Goal: Task Accomplishment & Management: Manage account settings

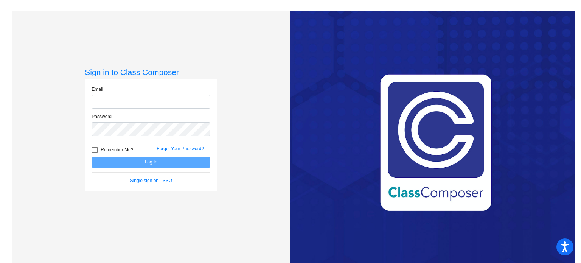
type input "[EMAIL_ADDRESS][DOMAIN_NAME]"
click at [164, 165] on button "Log In" at bounding box center [151, 162] width 119 height 11
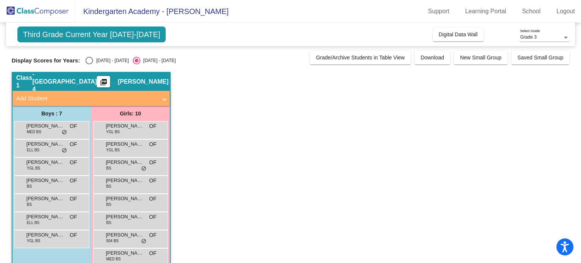
click at [109, 59] on div "[DATE] - [DATE]" at bounding box center [111, 60] width 36 height 7
click at [89, 64] on input "[DATE] - [DATE]" at bounding box center [89, 64] width 0 height 0
radio input "true"
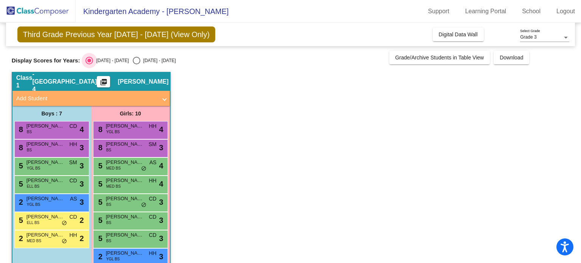
click at [93, 62] on div "[DATE] - [DATE]" at bounding box center [111, 60] width 36 height 7
click at [89, 64] on input "[DATE] - [DATE]" at bounding box center [89, 64] width 0 height 0
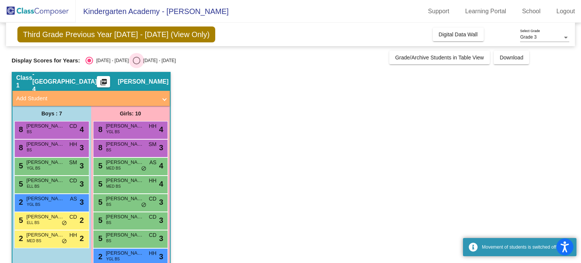
click at [140, 62] on div "[DATE] - [DATE]" at bounding box center [158, 60] width 36 height 7
click at [137, 64] on input "[DATE] - [DATE]" at bounding box center [136, 64] width 0 height 0
radio input "true"
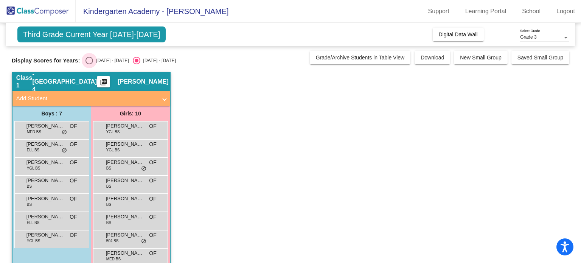
click at [89, 58] on div "Select an option" at bounding box center [90, 61] width 8 height 8
click at [89, 64] on input "[DATE] - [DATE]" at bounding box center [89, 64] width 0 height 0
radio input "true"
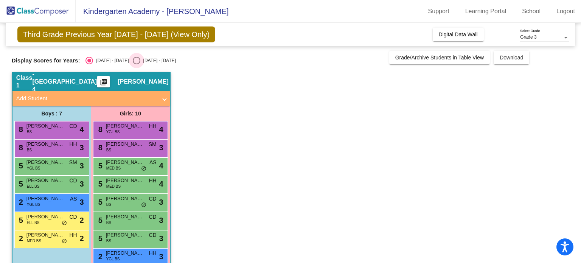
click at [133, 62] on div "Select an option" at bounding box center [137, 61] width 8 height 8
click at [136, 64] on input "[DATE] - [DATE]" at bounding box center [136, 64] width 0 height 0
radio input "true"
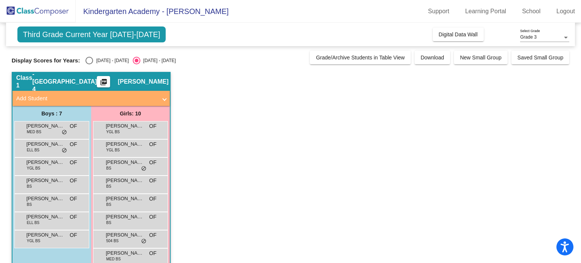
click at [69, 32] on span "Third Grade Current Year [DATE]-[DATE]" at bounding box center [91, 34] width 149 height 16
click at [142, 14] on span "Kindergarten Academy - [PERSON_NAME]" at bounding box center [152, 11] width 153 height 12
click at [277, 112] on app-classroom "Class 1 - Broad Street 4 picture_as_pdf [PERSON_NAME] Add Student First Name La…" at bounding box center [291, 193] width 558 height 243
click at [92, 60] on div "Select an option" at bounding box center [90, 61] width 8 height 8
click at [89, 64] on input "[DATE] - [DATE]" at bounding box center [89, 64] width 0 height 0
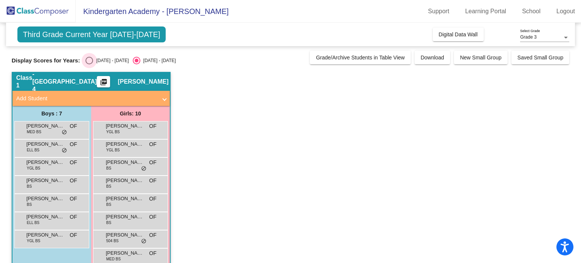
radio input "true"
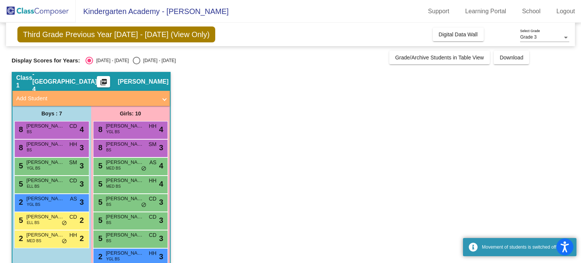
click at [11, 10] on img at bounding box center [38, 11] width 76 height 22
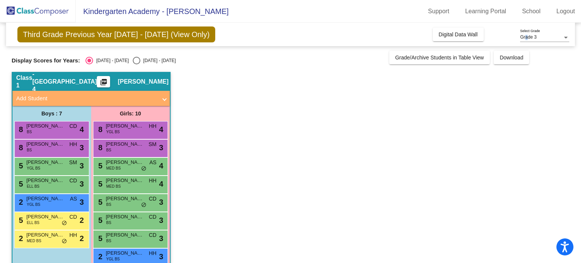
click at [527, 34] on span "Grade 3" at bounding box center [528, 36] width 16 height 5
click at [537, 33] on span "Grade 3" at bounding box center [544, 38] width 49 height 14
click at [443, 60] on button "Grade/Archive Students in Table View" at bounding box center [439, 58] width 101 height 14
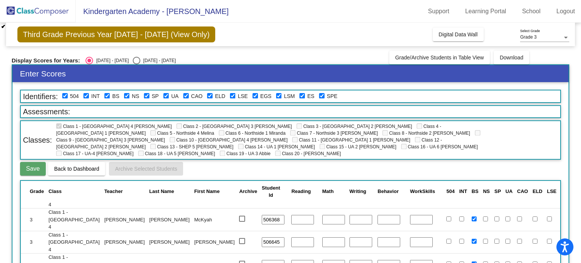
scroll to position [256, 0]
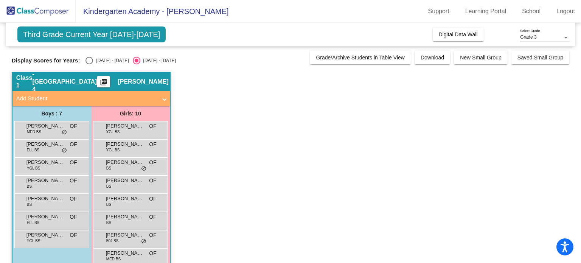
click at [90, 57] on div "Select an option" at bounding box center [90, 61] width 8 height 8
click at [89, 64] on input "[DATE] - [DATE]" at bounding box center [89, 64] width 0 height 0
radio input "true"
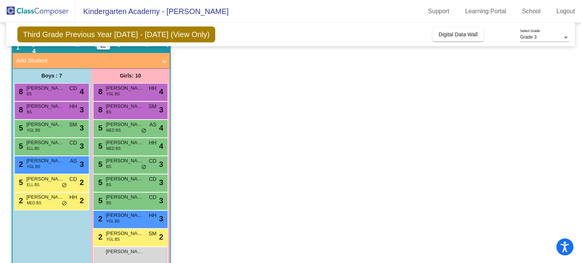
scroll to position [51, 0]
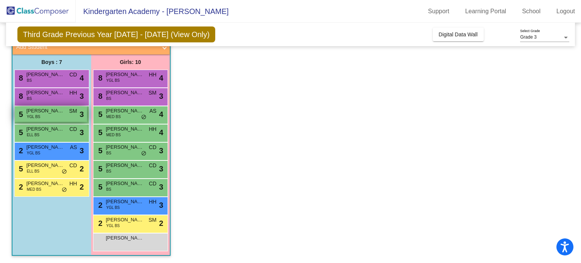
click at [61, 109] on span "[PERSON_NAME]" at bounding box center [45, 111] width 38 height 8
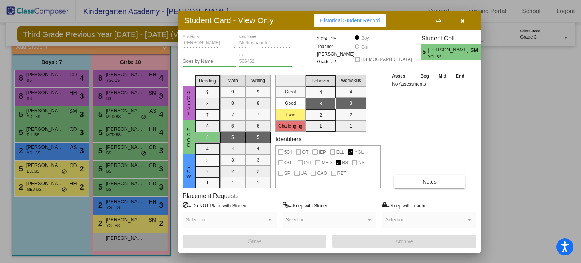
click at [465, 22] on button "button" at bounding box center [463, 21] width 24 height 14
